Goal: Information Seeking & Learning: Learn about a topic

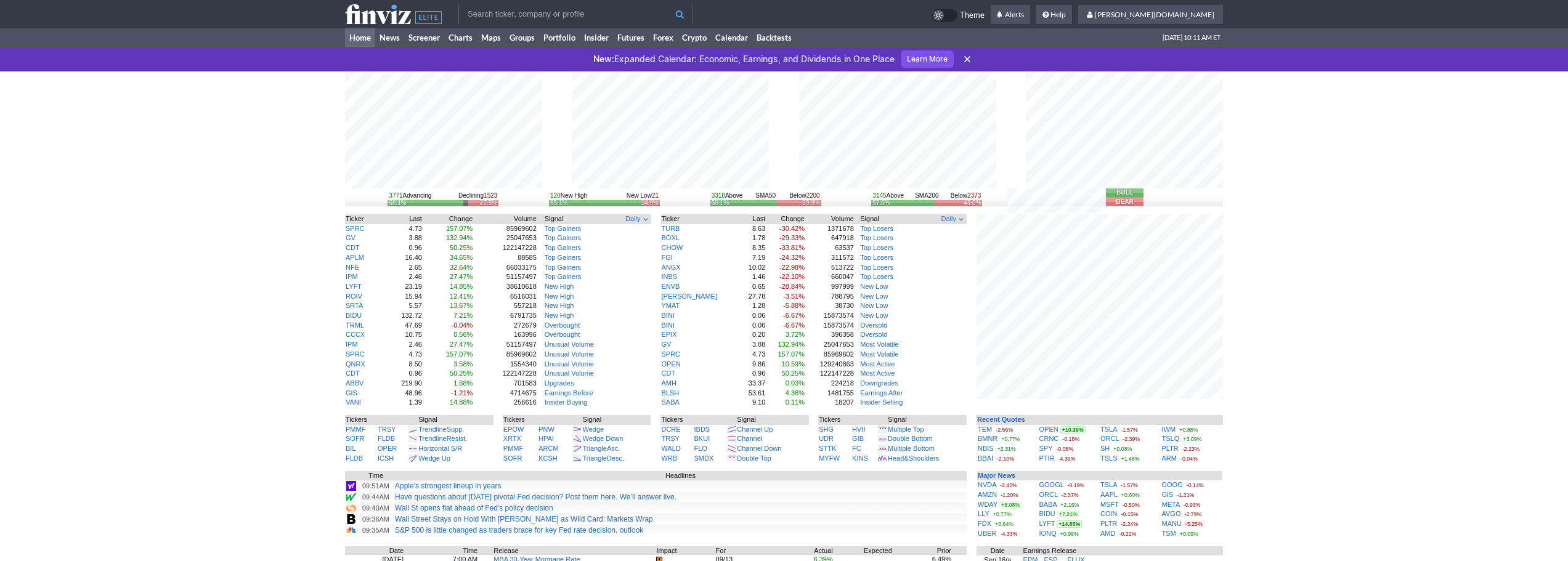
click at [615, 13] on input "text" at bounding box center [575, 14] width 234 height 20
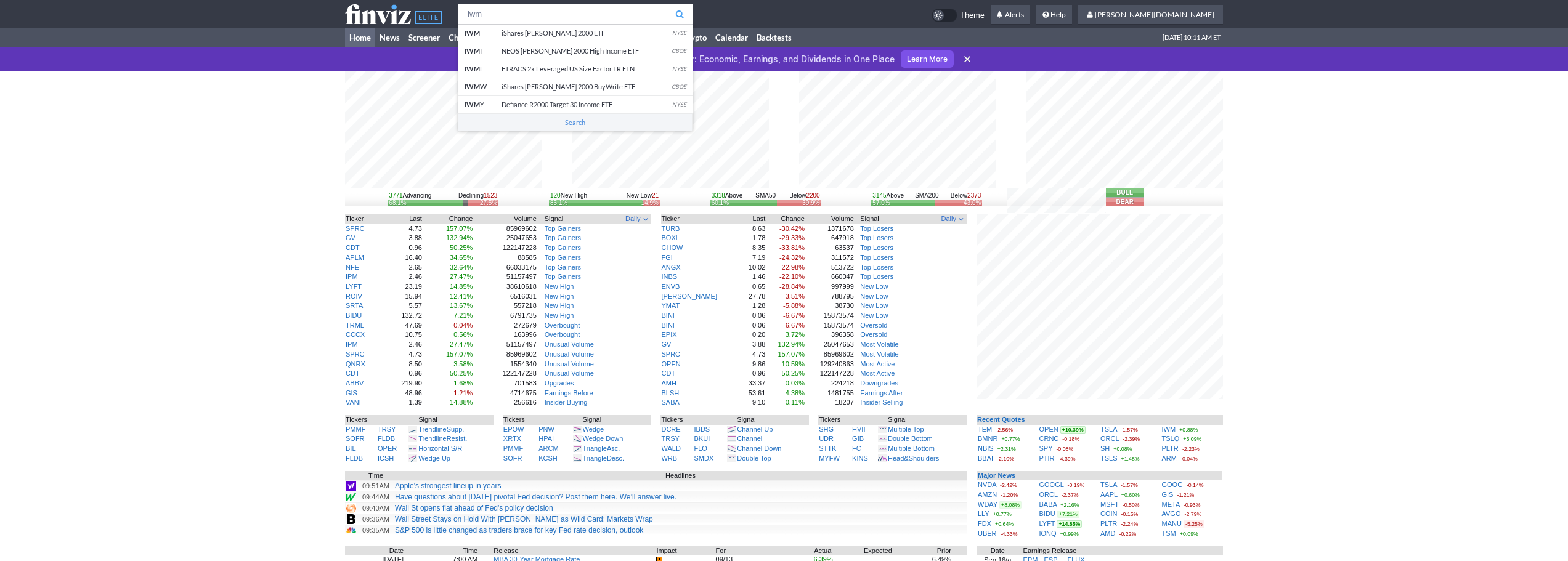
type input "iwm"
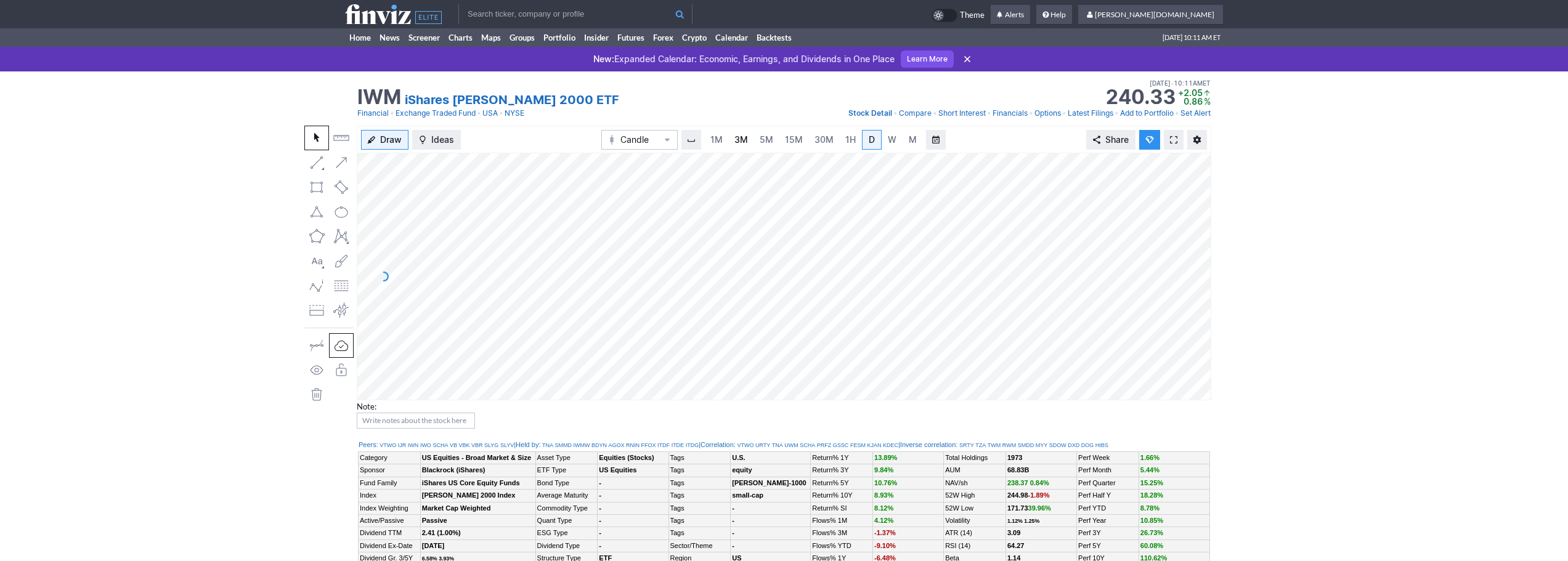
click at [741, 138] on span "3M" at bounding box center [741, 139] width 14 height 10
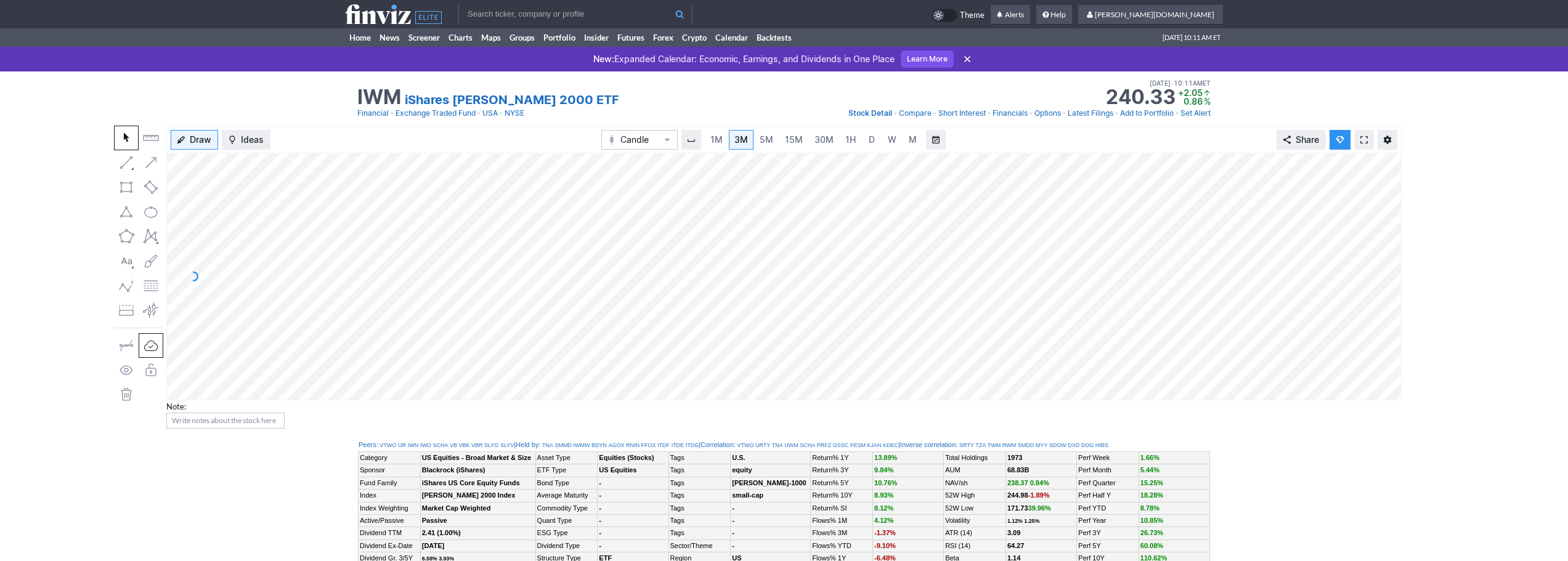
click at [531, 10] on input "text" at bounding box center [575, 14] width 234 height 20
type input "w"
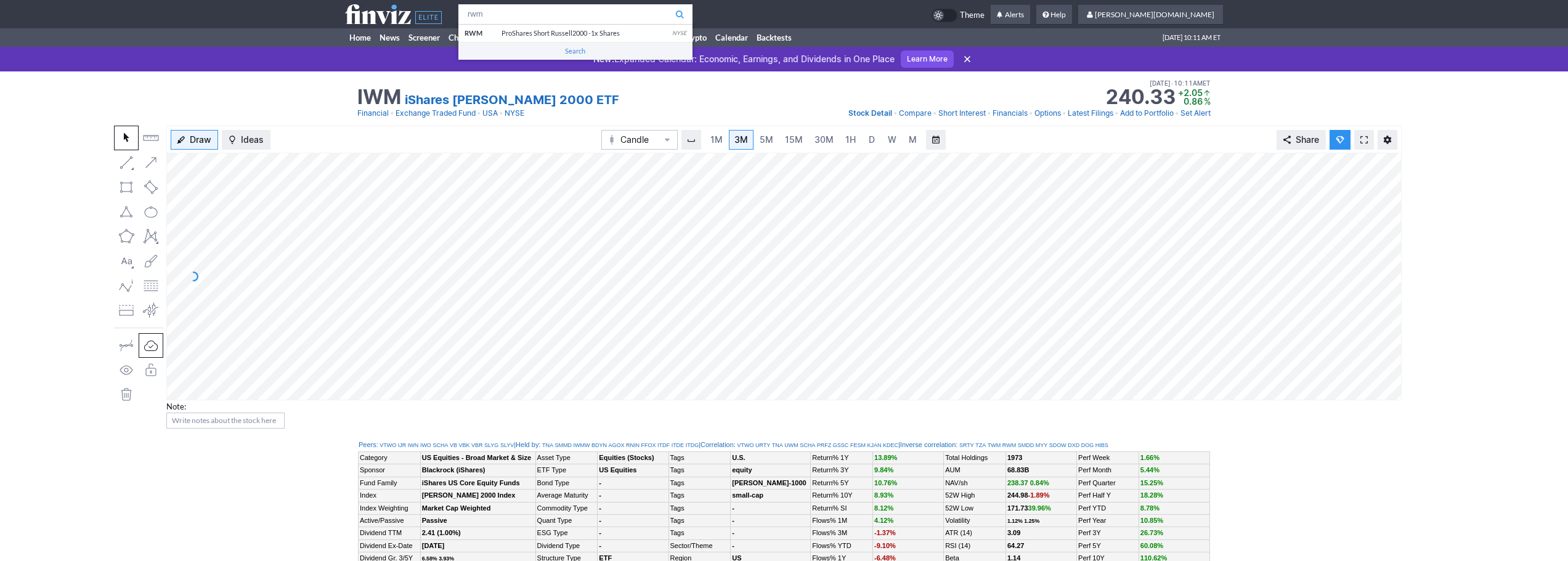
type input "rwm"
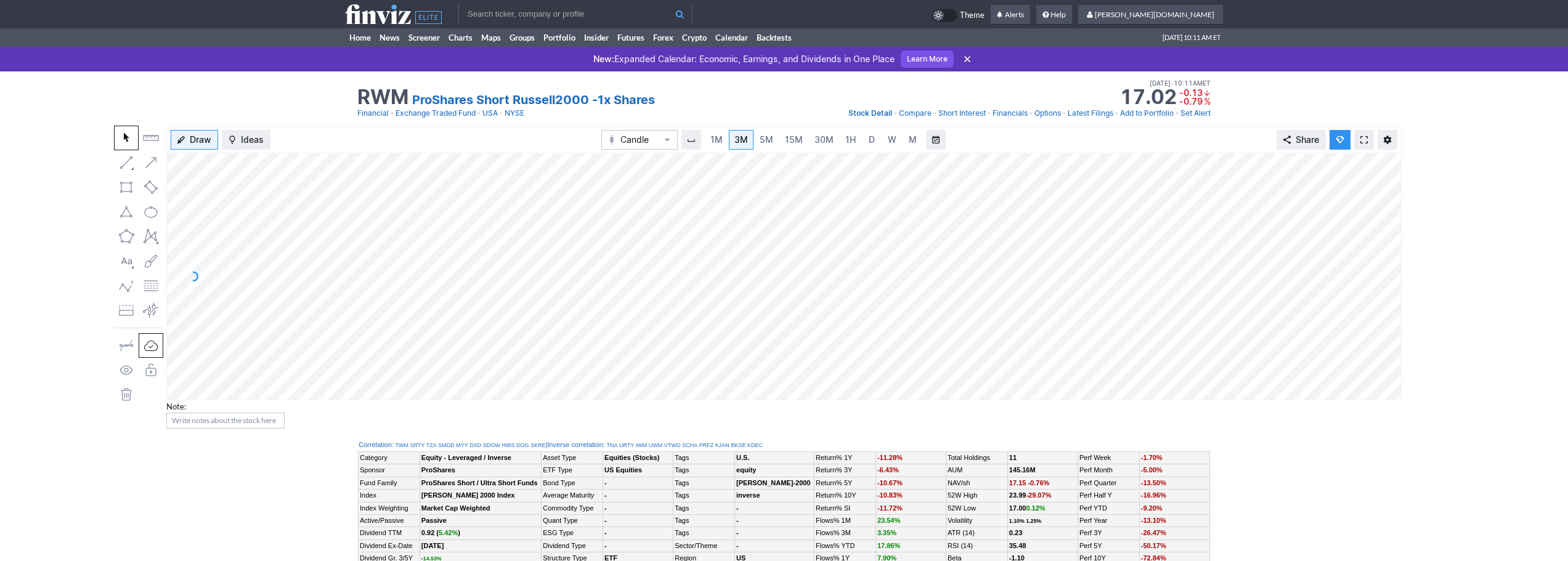
click at [1355, 140] on link at bounding box center [1363, 139] width 20 height 20
click at [361, 43] on link "Home" at bounding box center [360, 37] width 31 height 18
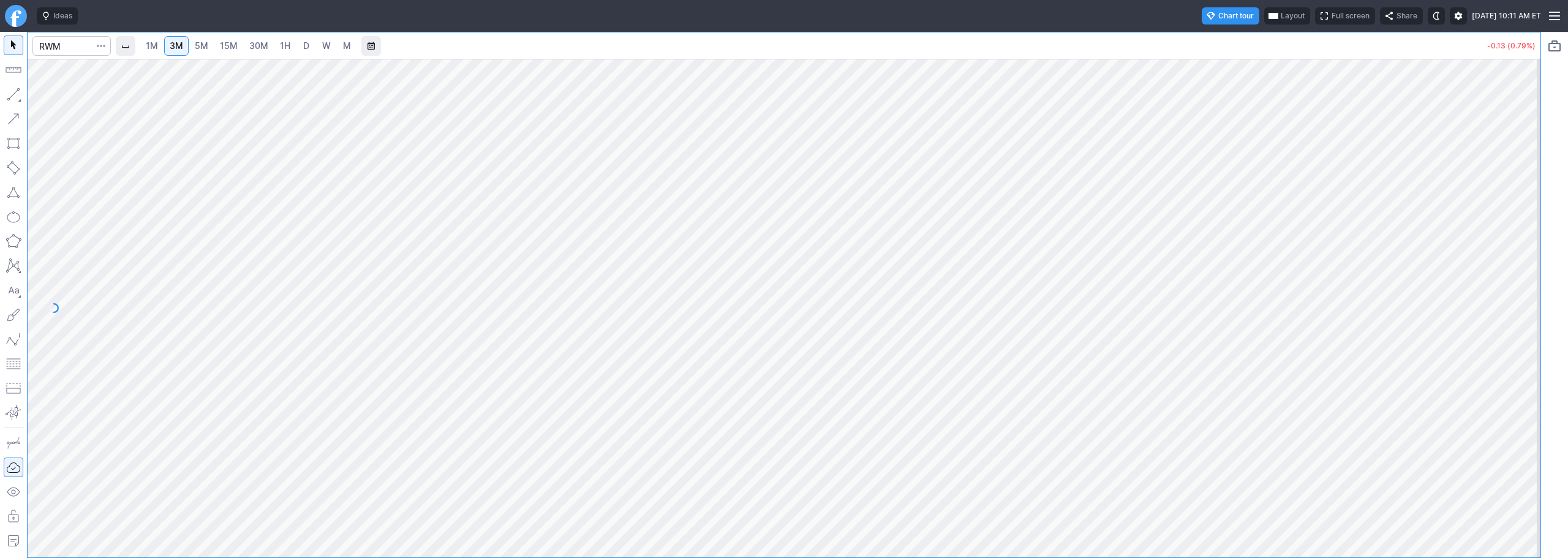
click at [306, 45] on span "D" at bounding box center [306, 45] width 6 height 10
click at [188, 46] on link "3M" at bounding box center [176, 45] width 25 height 19
click at [341, 48] on link "M" at bounding box center [347, 45] width 19 height 19
click at [242, 50] on link "15M" at bounding box center [229, 45] width 29 height 19
click at [14, 22] on link "Finviz.com" at bounding box center [16, 16] width 22 height 22
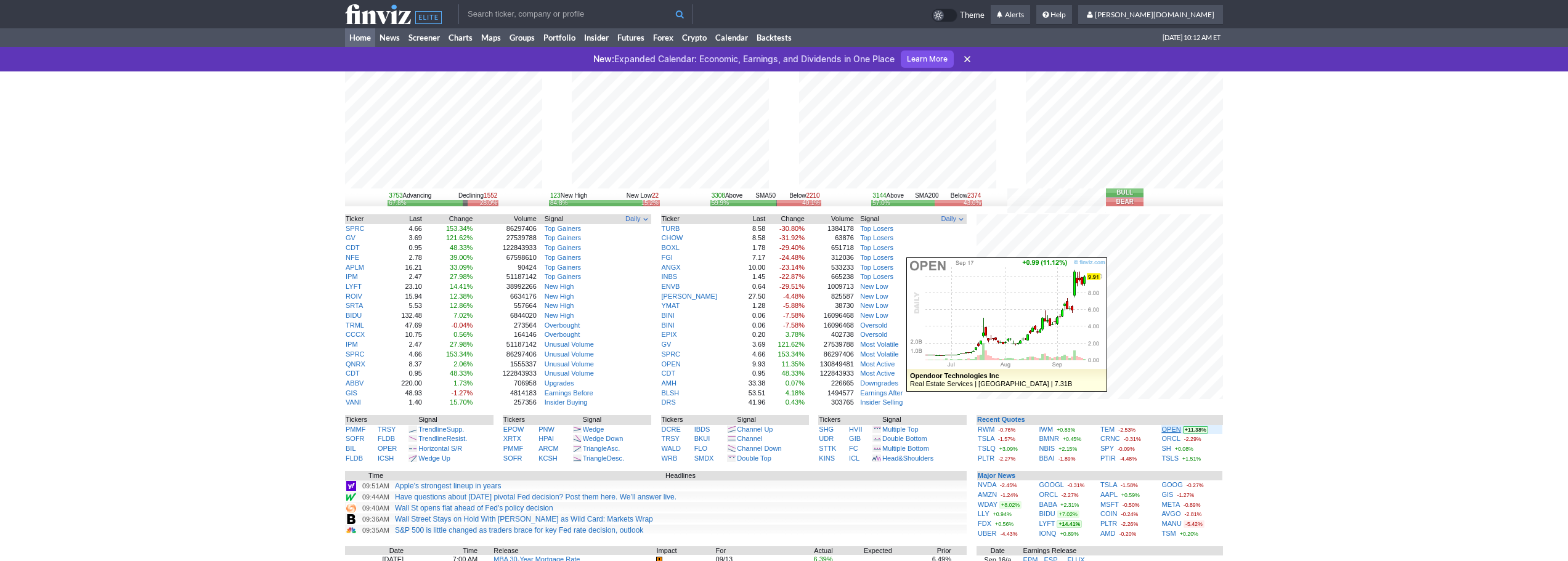
click at [1171, 427] on link "OPEN" at bounding box center [1171, 429] width 19 height 7
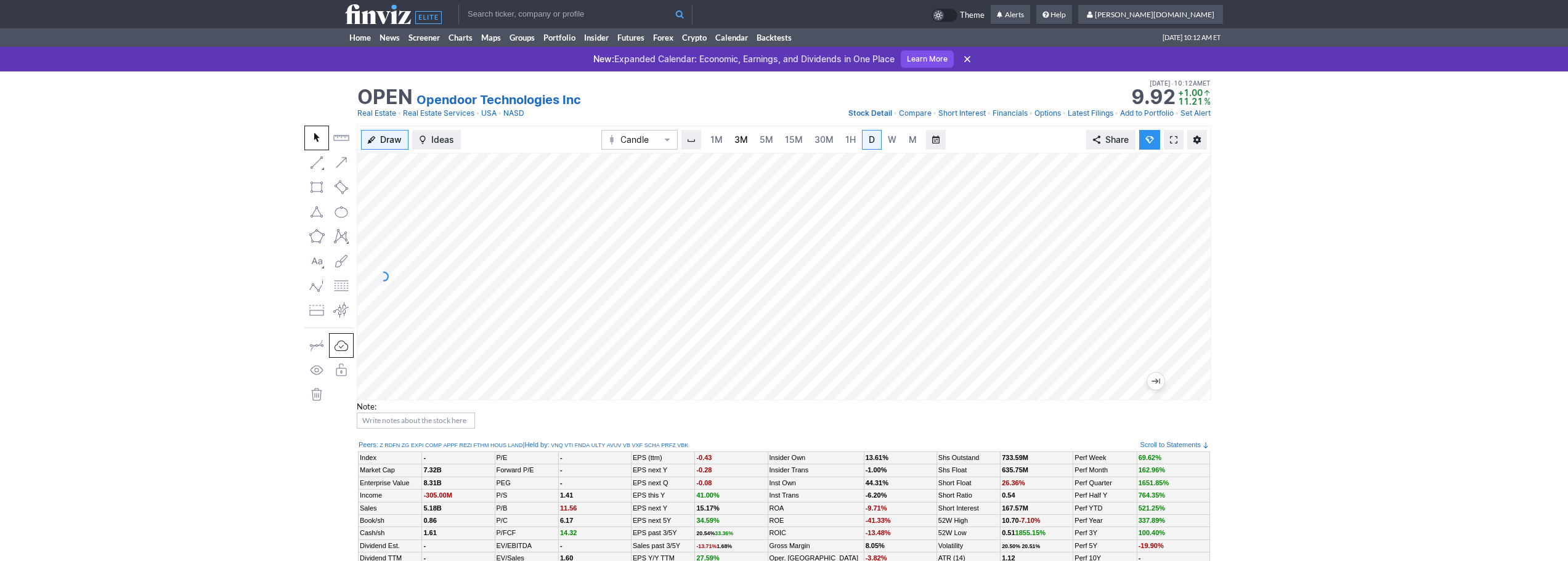
click at [739, 139] on span "3M" at bounding box center [741, 139] width 14 height 10
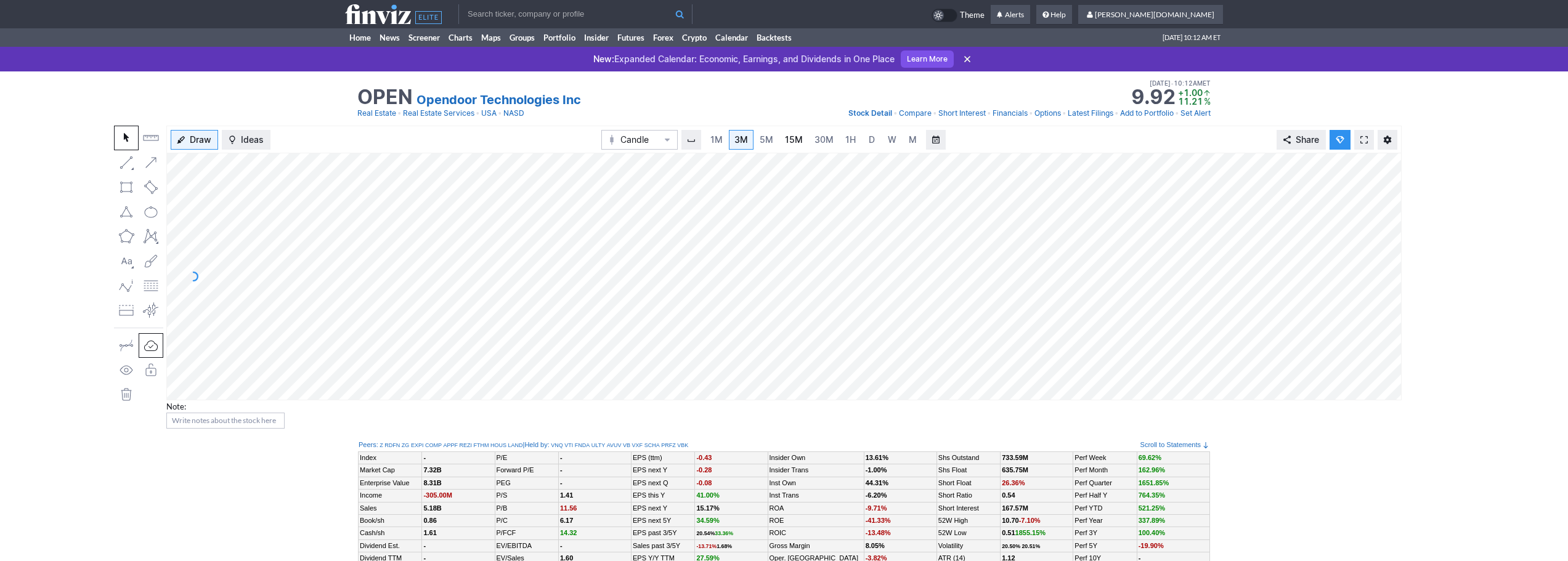
click at [805, 139] on link "15M" at bounding box center [794, 139] width 29 height 20
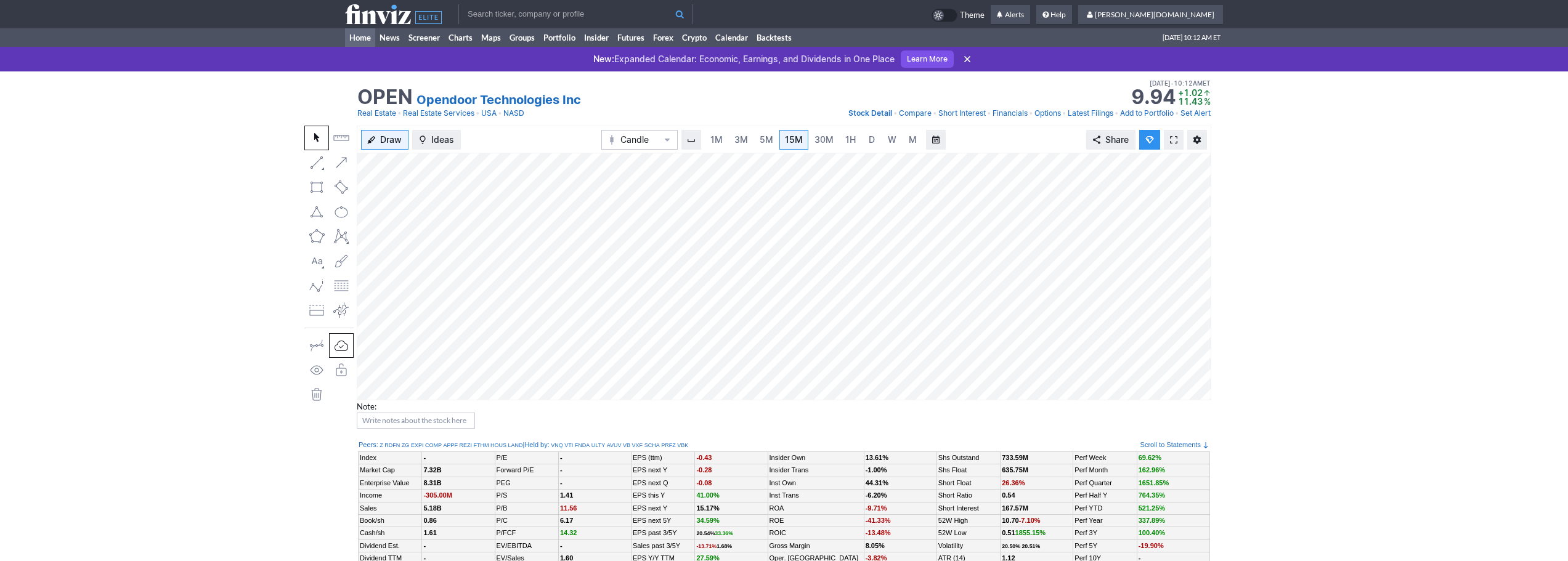
click at [368, 39] on link "Home" at bounding box center [360, 37] width 31 height 18
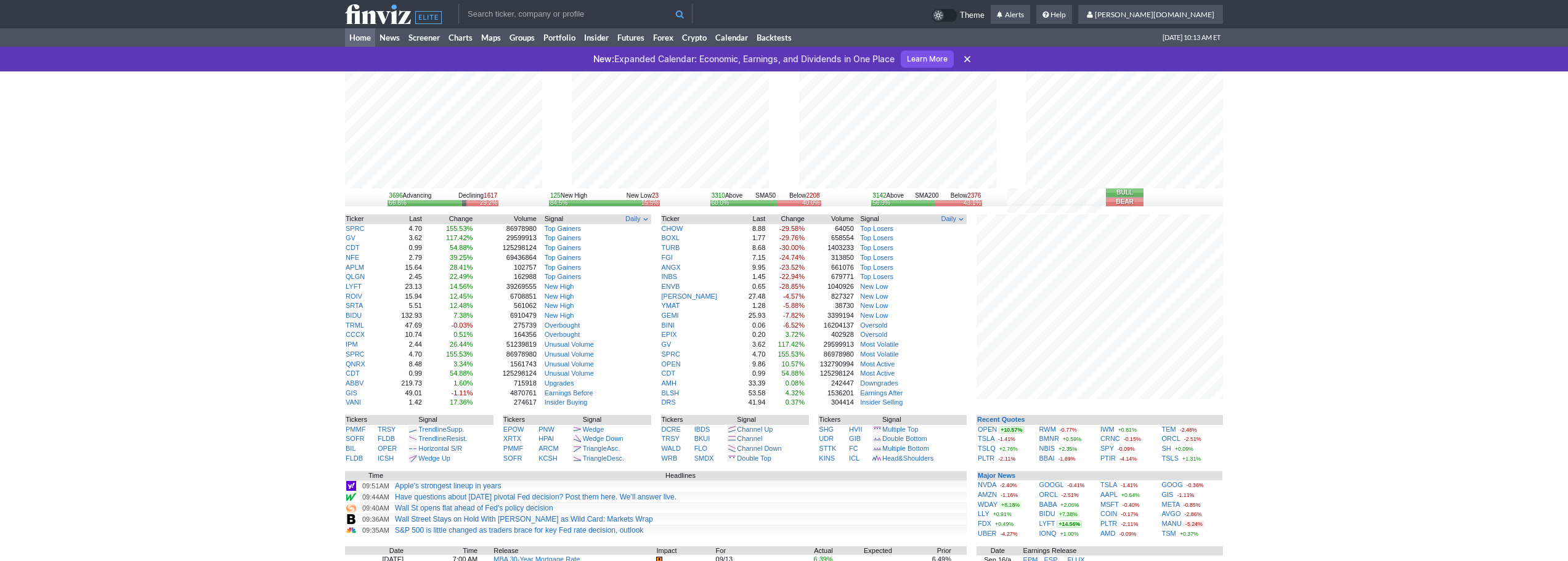
click at [1323, 472] on div "3696 Advancing Declining 1617 66.8% 29.2% 125 New High New Low 23 84.5% 15.5% 3…" at bounding box center [784, 427] width 1568 height 713
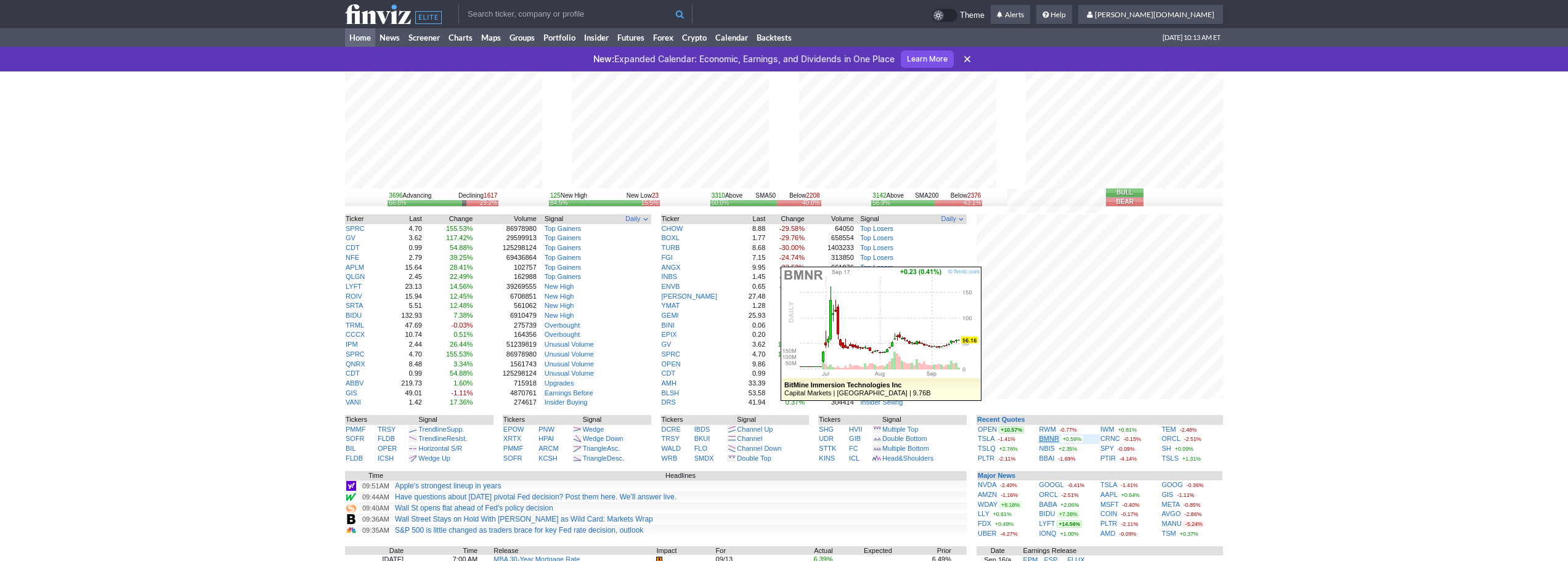
click at [1045, 436] on link "BMNR" at bounding box center [1049, 438] width 20 height 7
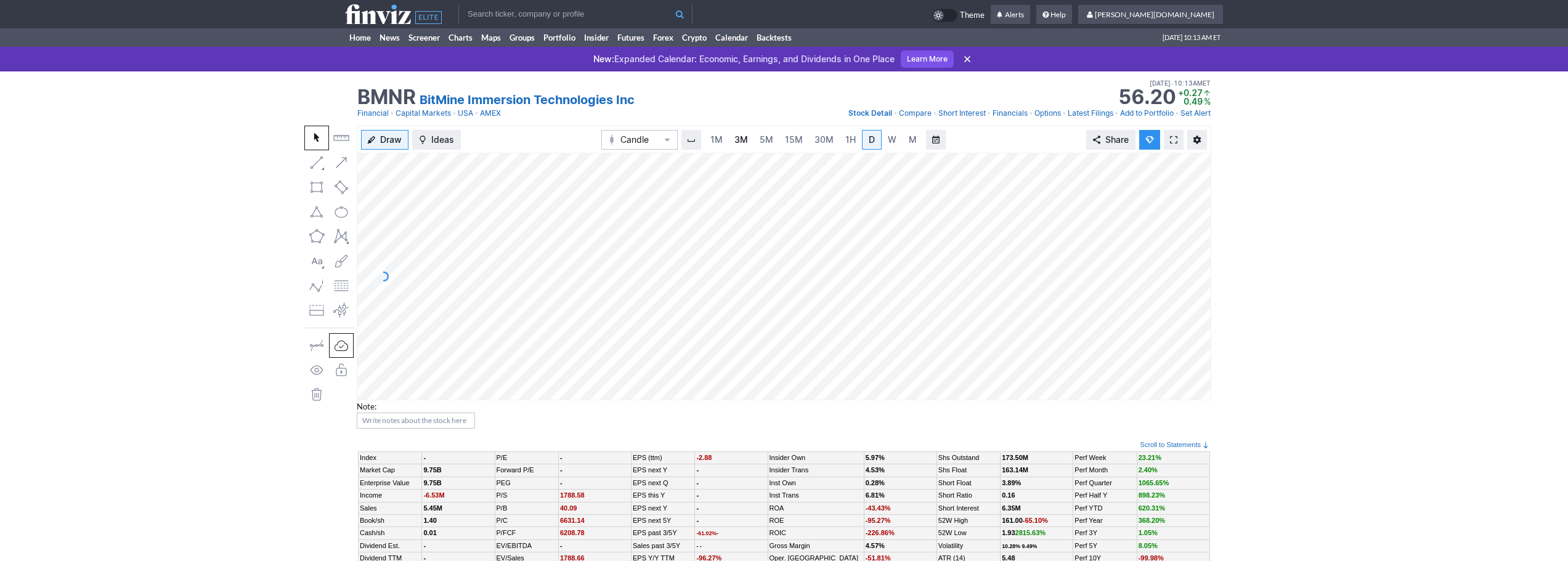
click at [743, 144] on span "3M" at bounding box center [741, 139] width 14 height 10
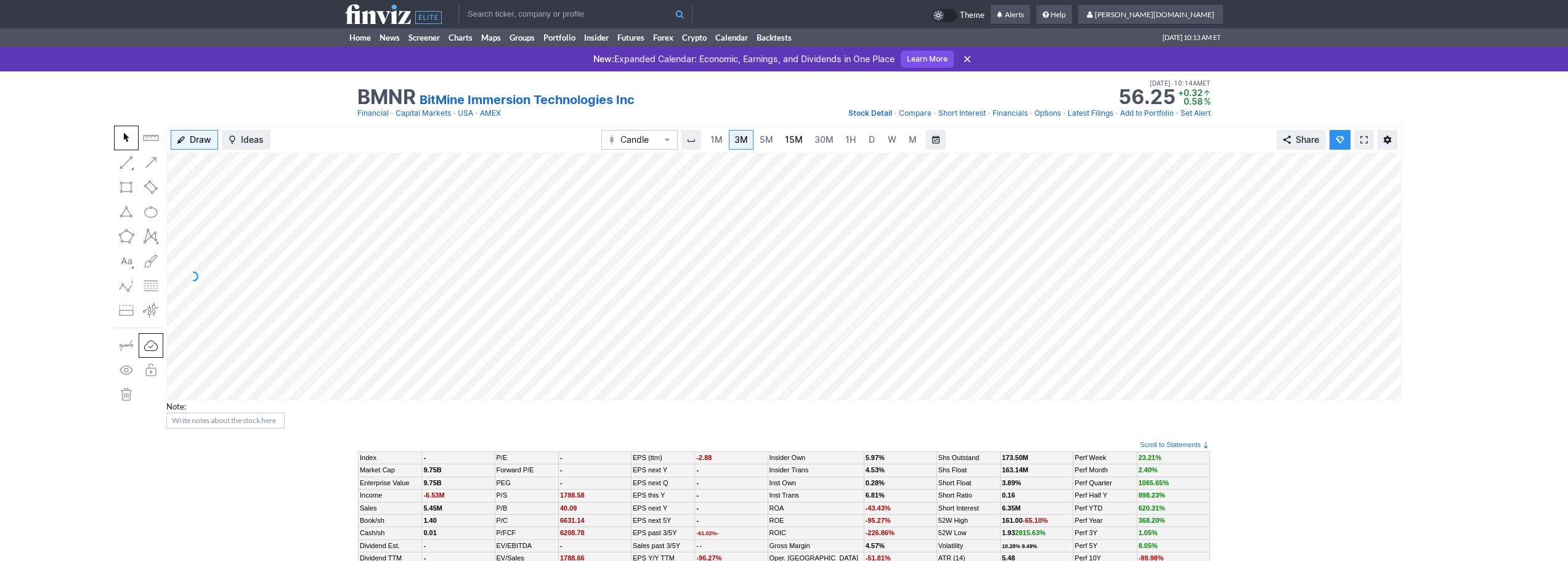
click at [792, 139] on span "15M" at bounding box center [794, 139] width 18 height 10
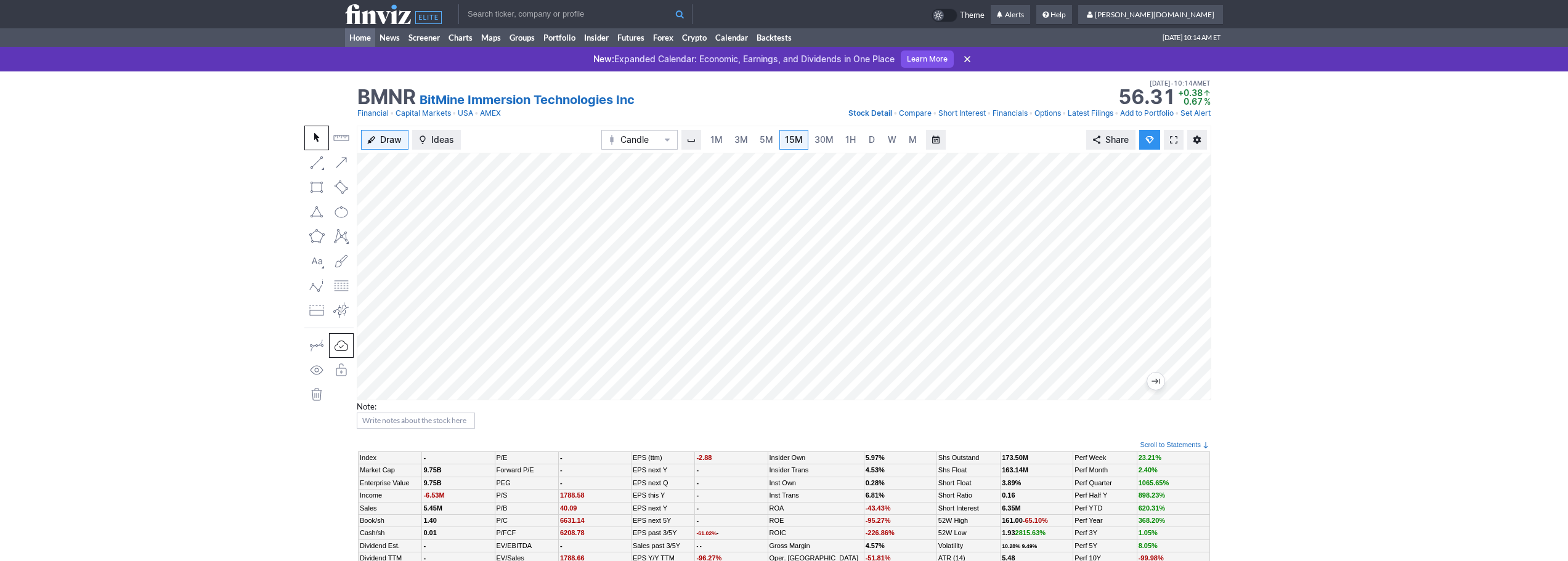
click at [361, 41] on link "Home" at bounding box center [360, 37] width 31 height 18
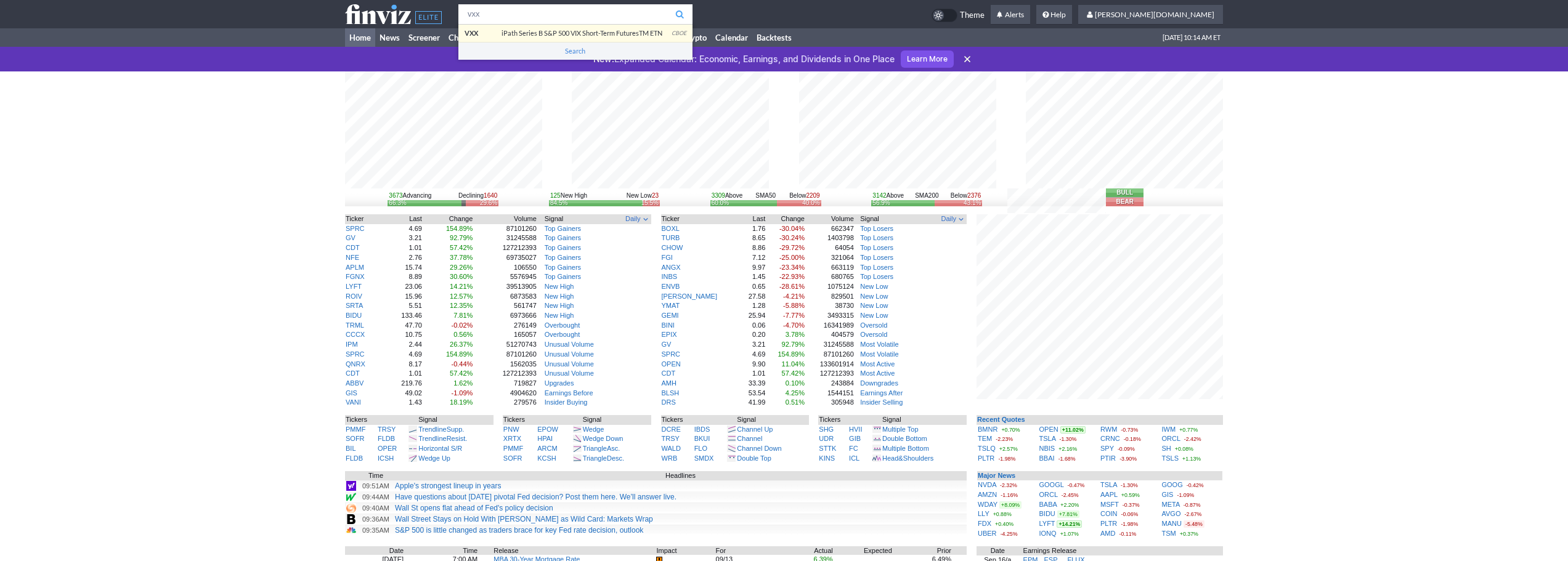
type input "vxx"
click at [556, 38] on body "vxx VXX iPath Series B S&P 500 VIX Short-Term FuturesTM ETN CBOE Search Theme A…" at bounding box center [784, 421] width 1568 height 842
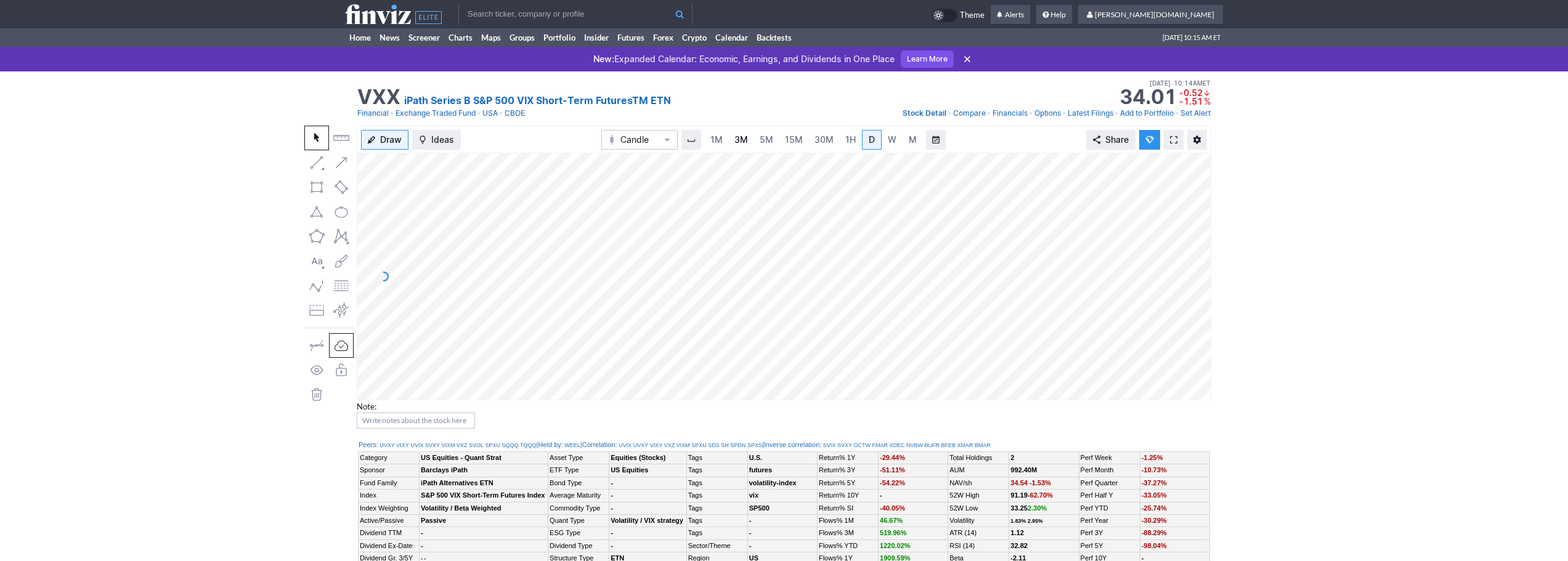
click at [738, 136] on span "3M" at bounding box center [741, 139] width 14 height 10
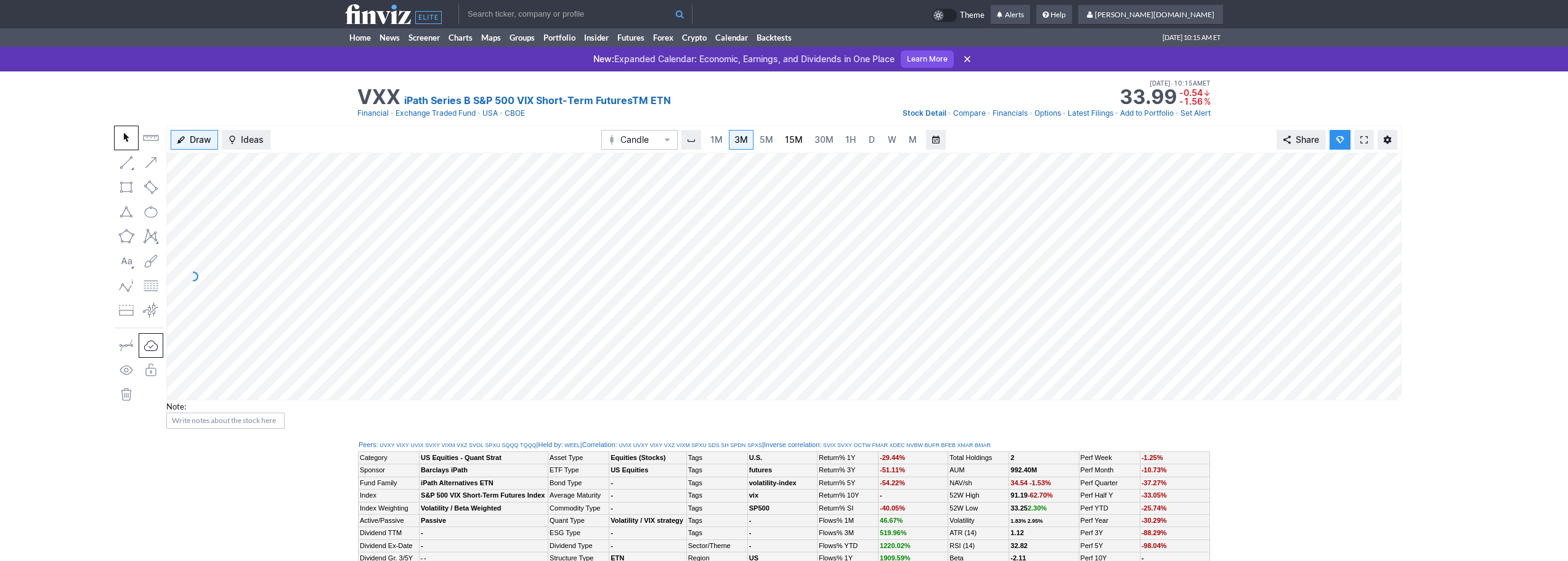
click at [793, 139] on span "15M" at bounding box center [794, 139] width 18 height 10
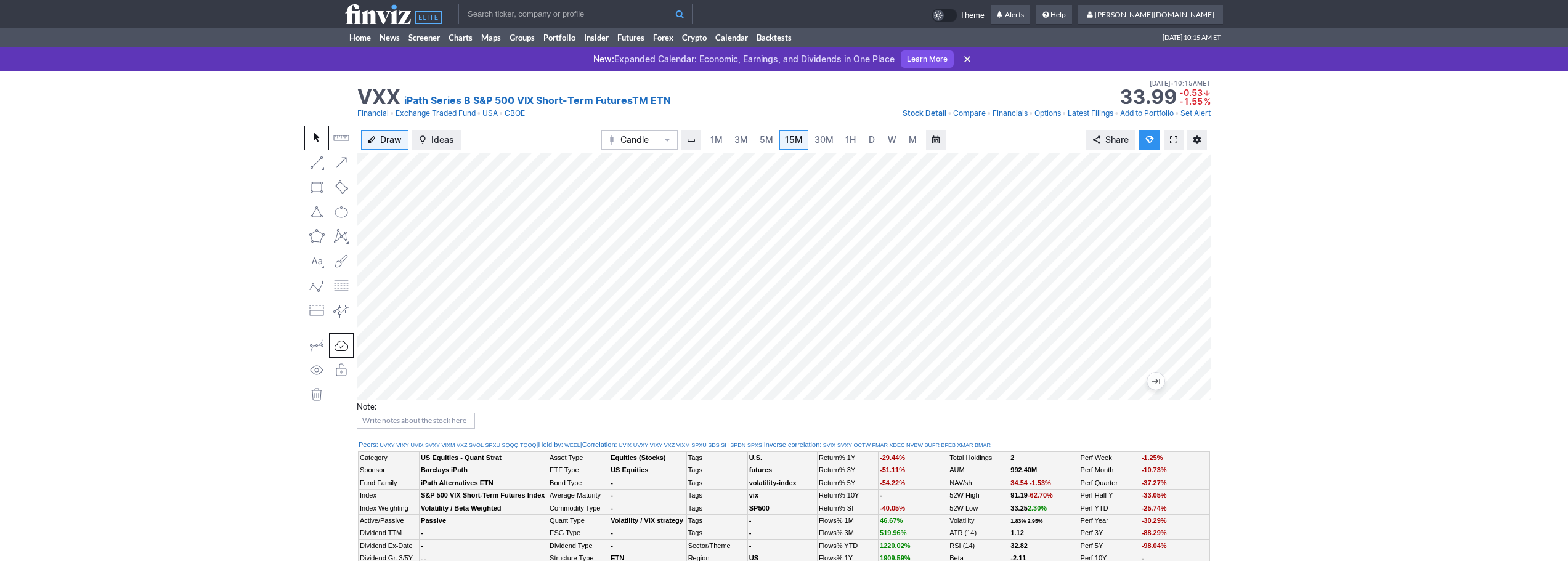
click at [1167, 144] on link at bounding box center [1173, 139] width 20 height 20
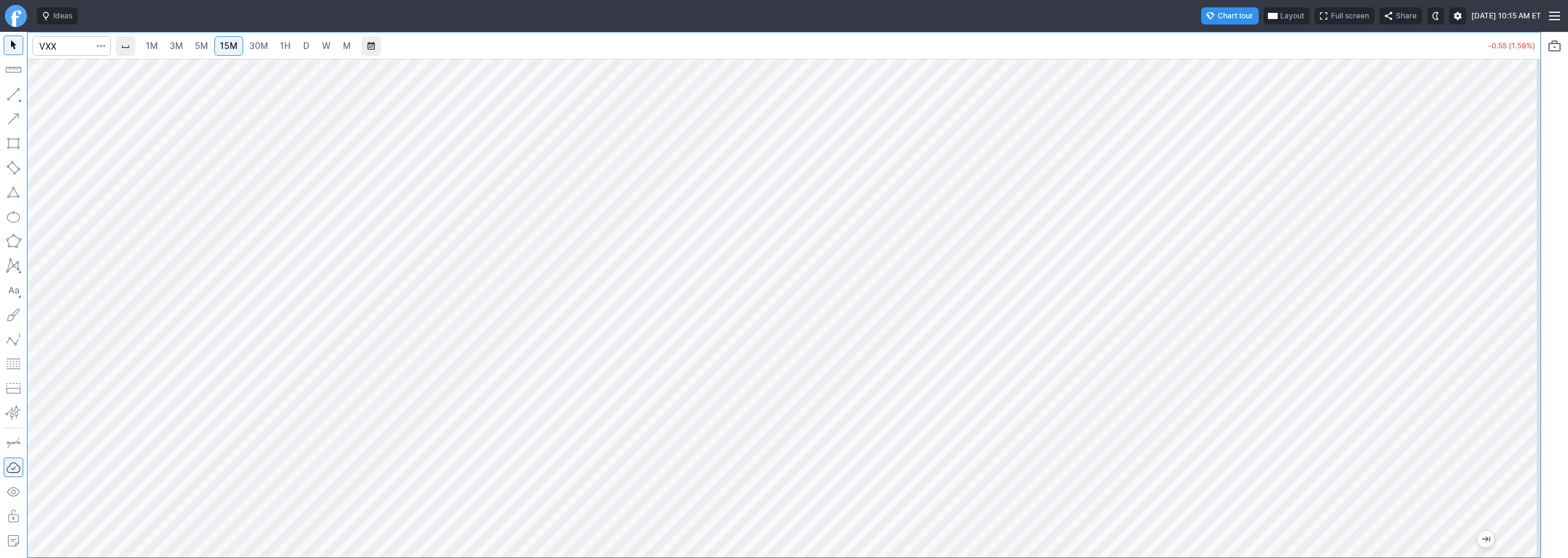
click at [264, 44] on span "30M" at bounding box center [258, 45] width 19 height 10
click at [12, 82] on div at bounding box center [13, 295] width 27 height 526
drag, startPoint x: 43, startPoint y: 95, endPoint x: 69, endPoint y: 103, distance: 27.2
click at [46, 95] on button "Line" at bounding box center [66, 97] width 71 height 17
drag, startPoint x: 10, startPoint y: 90, endPoint x: 67, endPoint y: 116, distance: 62.6
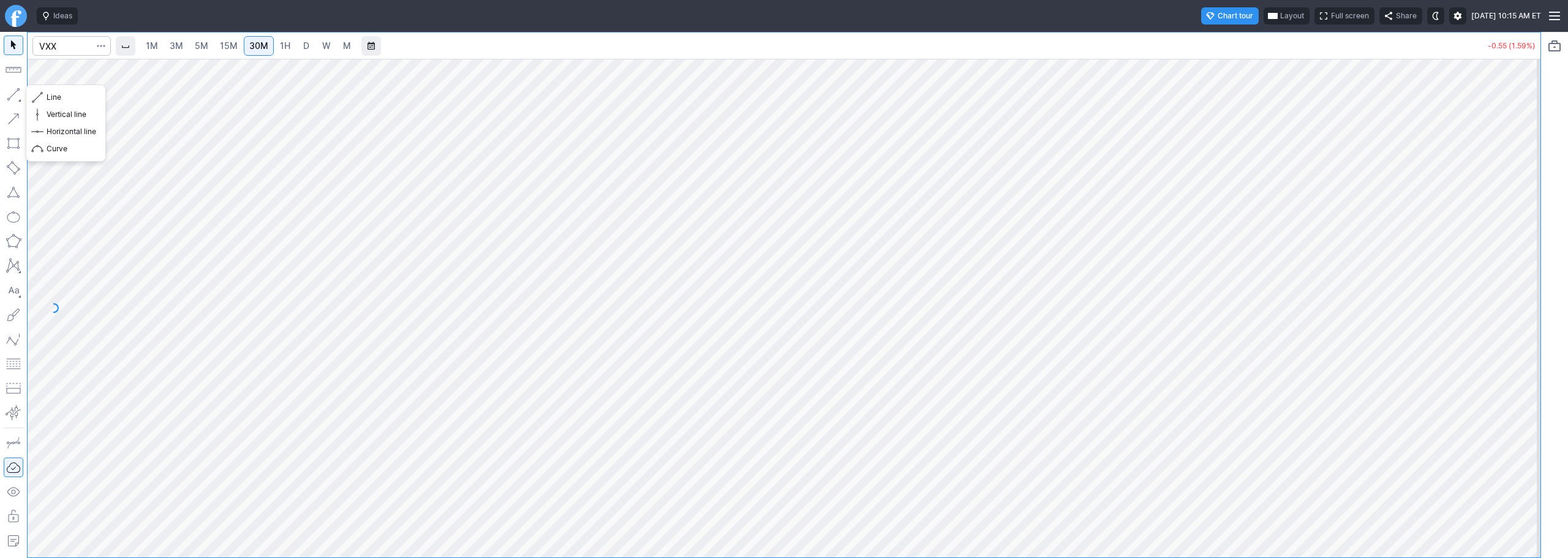
click at [14, 91] on button "button" at bounding box center [13, 94] width 19 height 19
click at [1180, 539] on div at bounding box center [783, 308] width 1512 height 498
click at [49, 95] on span "Line" at bounding box center [71, 97] width 50 height 12
click at [58, 103] on button "Line" at bounding box center [66, 97] width 71 height 17
click at [14, 90] on button "button" at bounding box center [13, 94] width 19 height 19
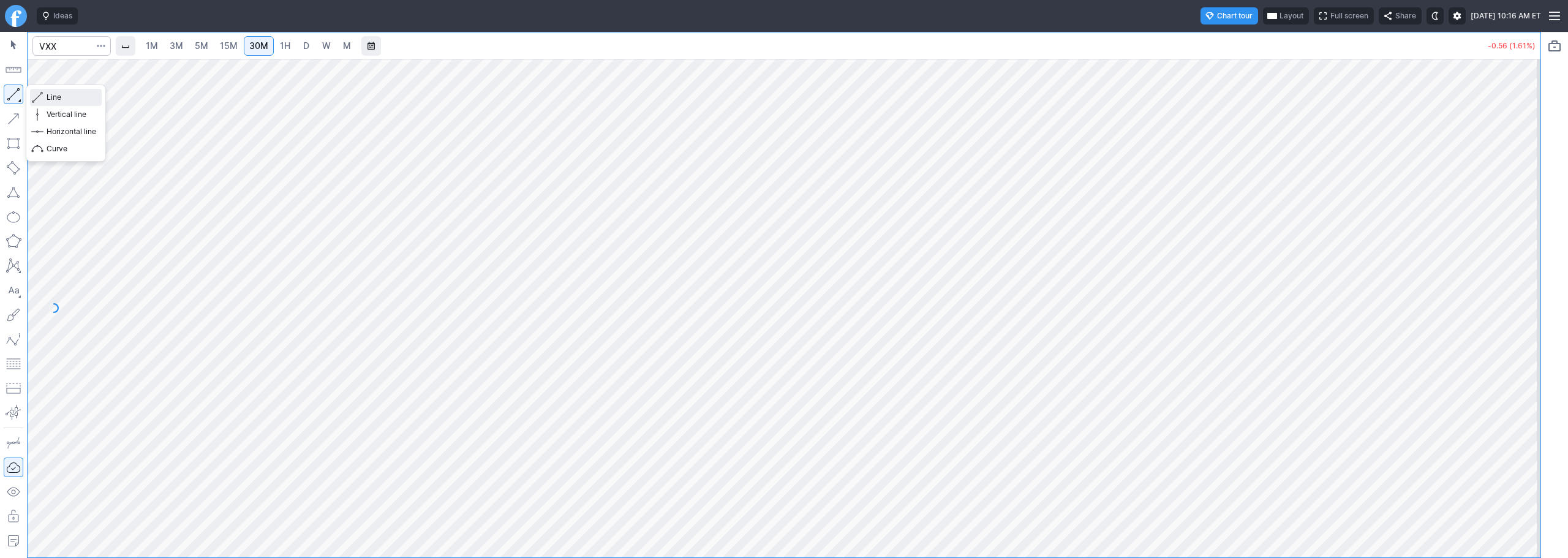
click at [57, 97] on span "Line" at bounding box center [71, 97] width 50 height 12
click at [186, 48] on link "3M" at bounding box center [176, 45] width 25 height 19
click at [274, 49] on link "30M" at bounding box center [259, 45] width 30 height 19
